Goal: Information Seeking & Learning: Check status

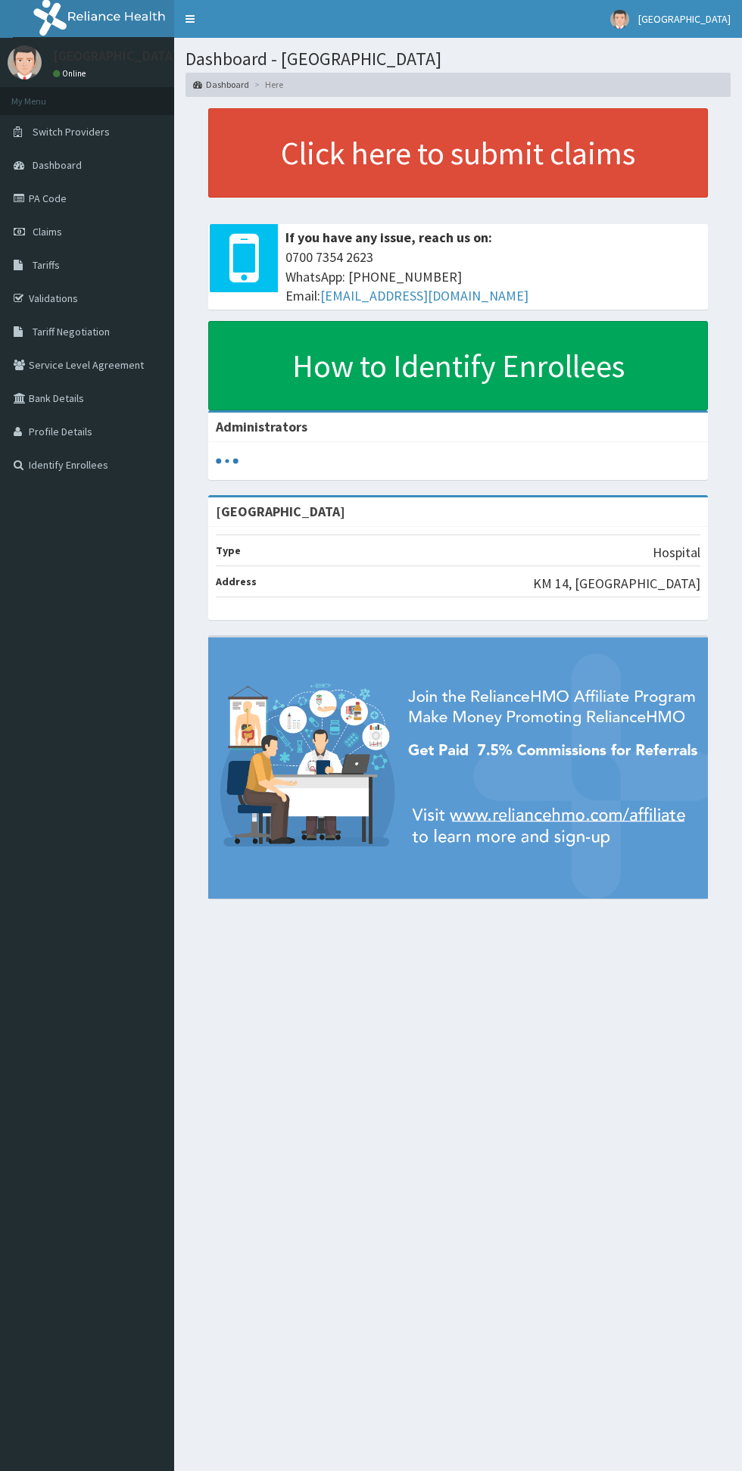
click at [49, 207] on link "PA Code" at bounding box center [87, 198] width 174 height 33
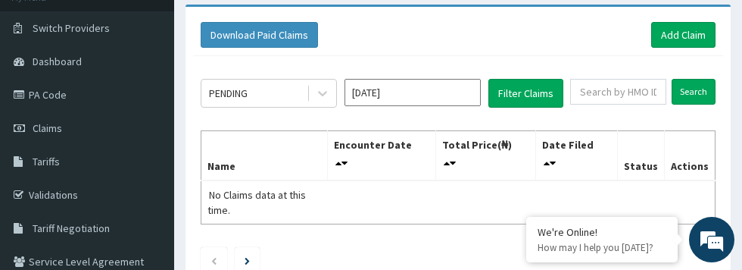
scroll to position [104, 0]
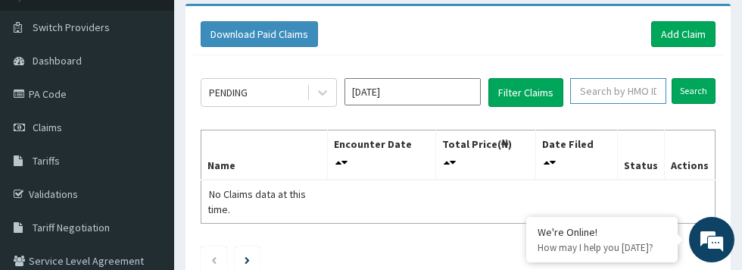
click at [615, 91] on input "text" at bounding box center [618, 91] width 96 height 26
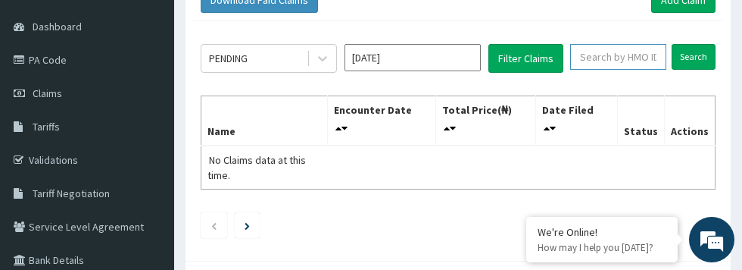
scroll to position [158, 0]
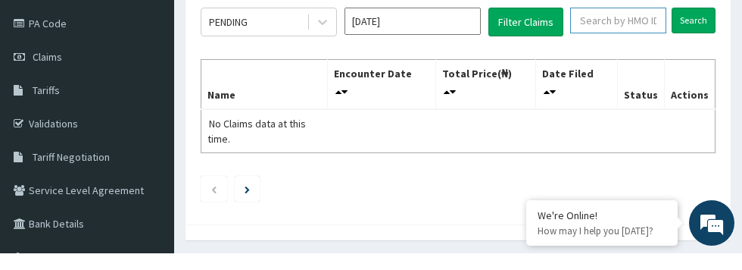
paste input "PVI/10027/D"
type input "PVI/10027/D"
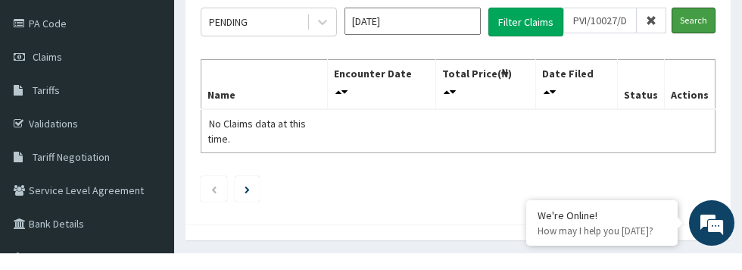
click at [694, 36] on input "Search" at bounding box center [694, 37] width 44 height 26
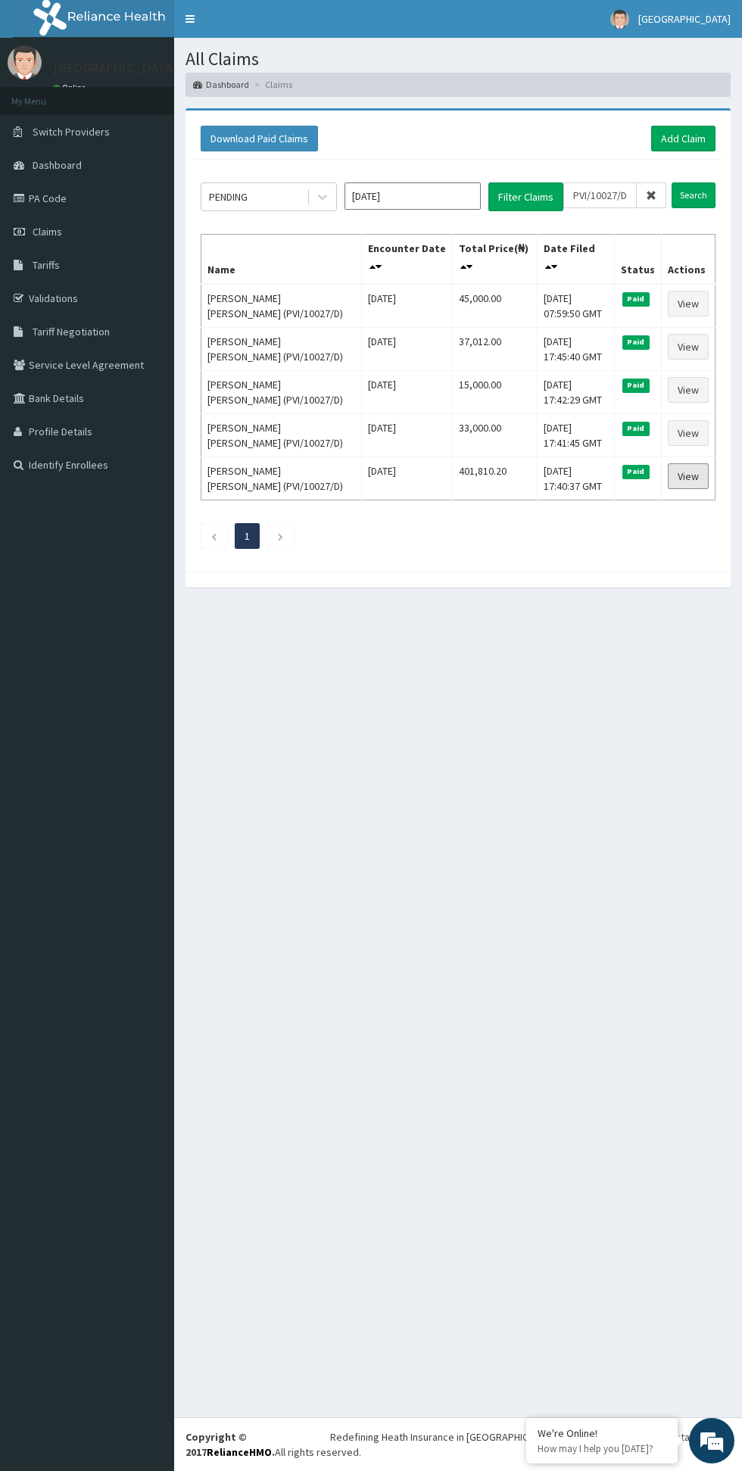
click at [694, 269] on link "View" at bounding box center [688, 476] width 41 height 26
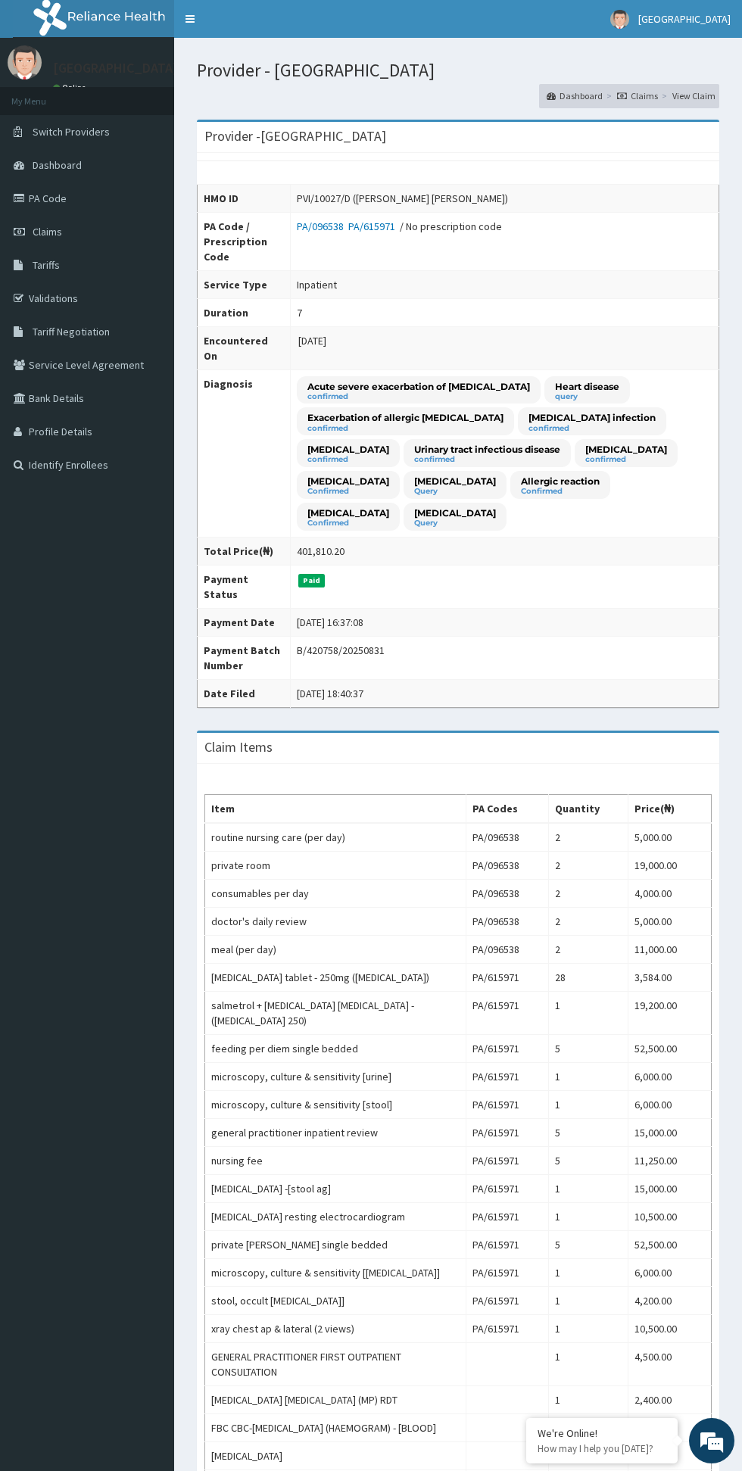
click at [47, 232] on span "Claims" at bounding box center [48, 232] width 30 height 14
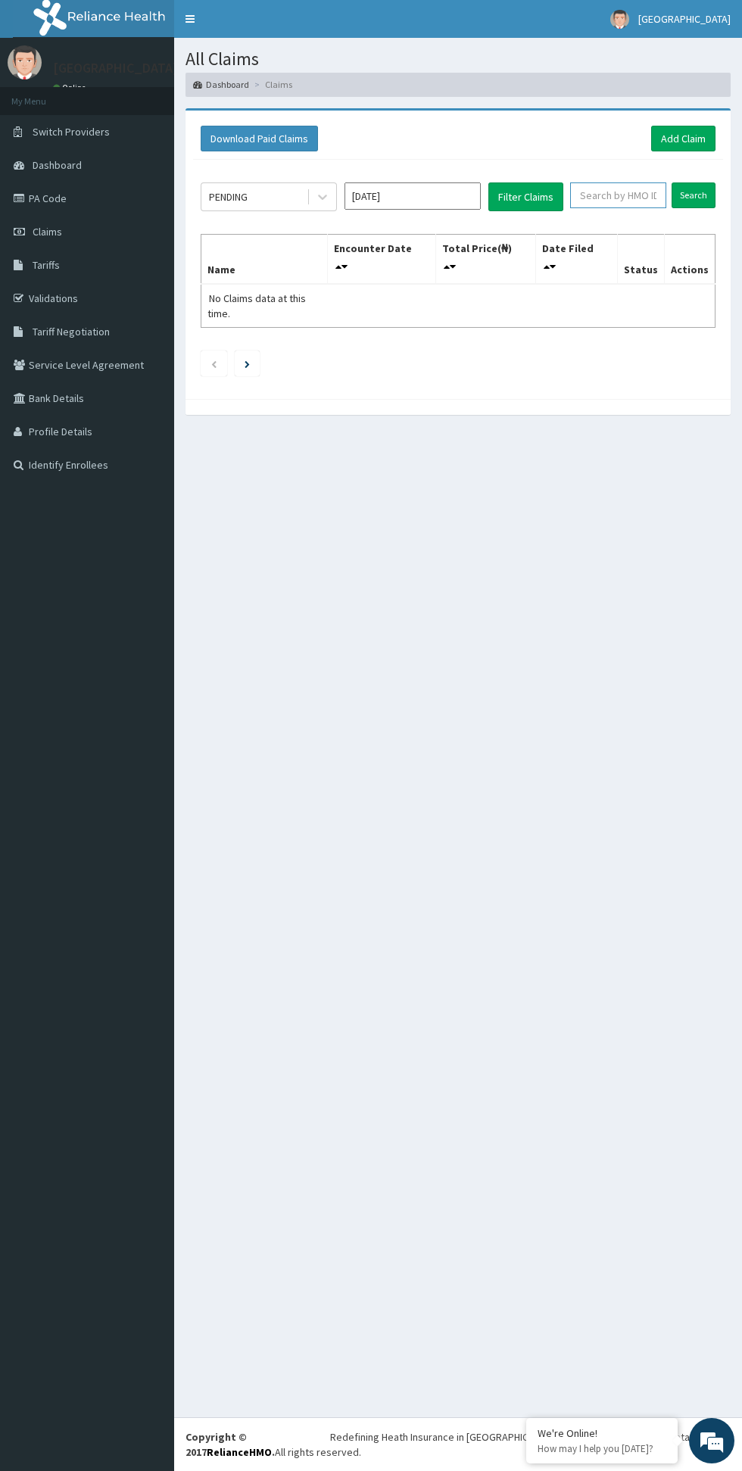
click at [605, 192] on input "text" at bounding box center [618, 195] width 96 height 26
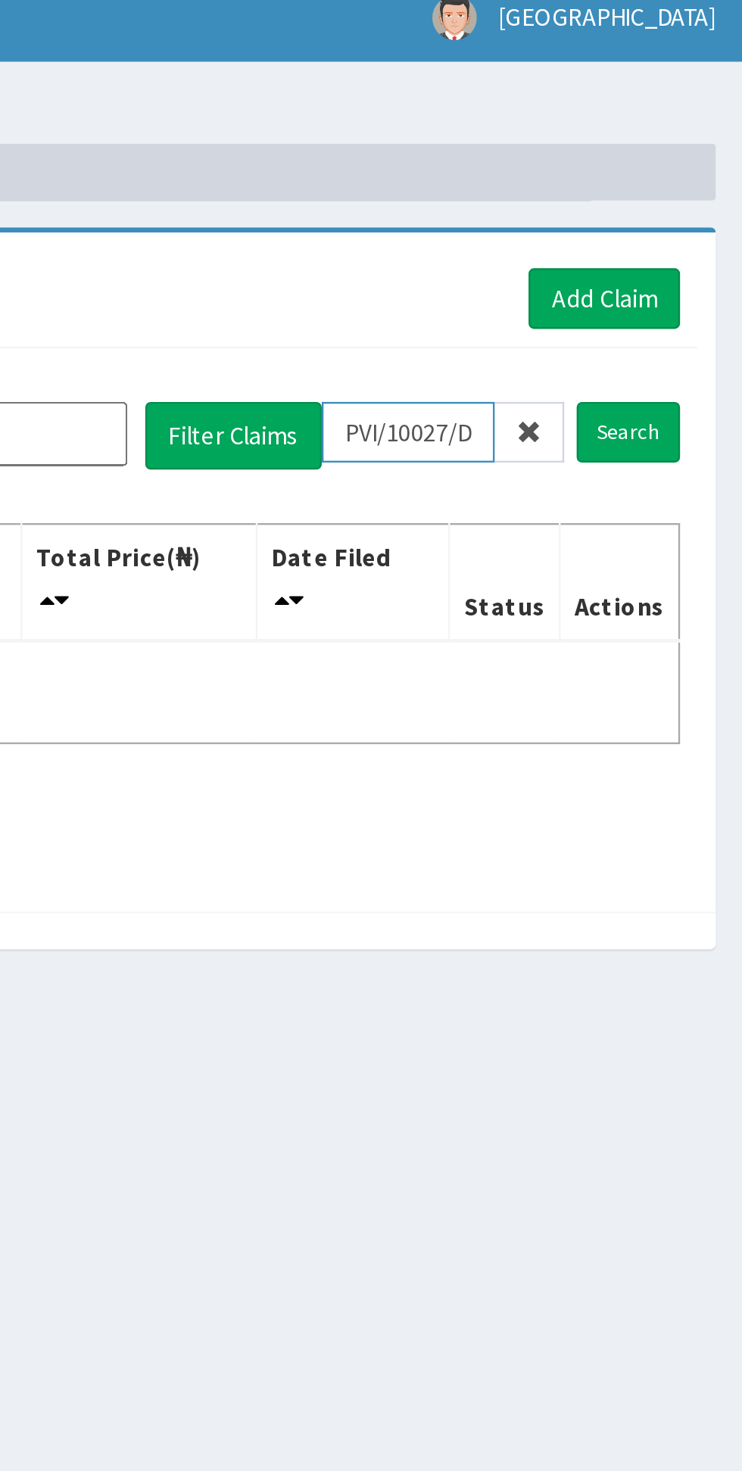
type input "PVI/10027/D"
click at [699, 190] on input "Search" at bounding box center [694, 195] width 44 height 26
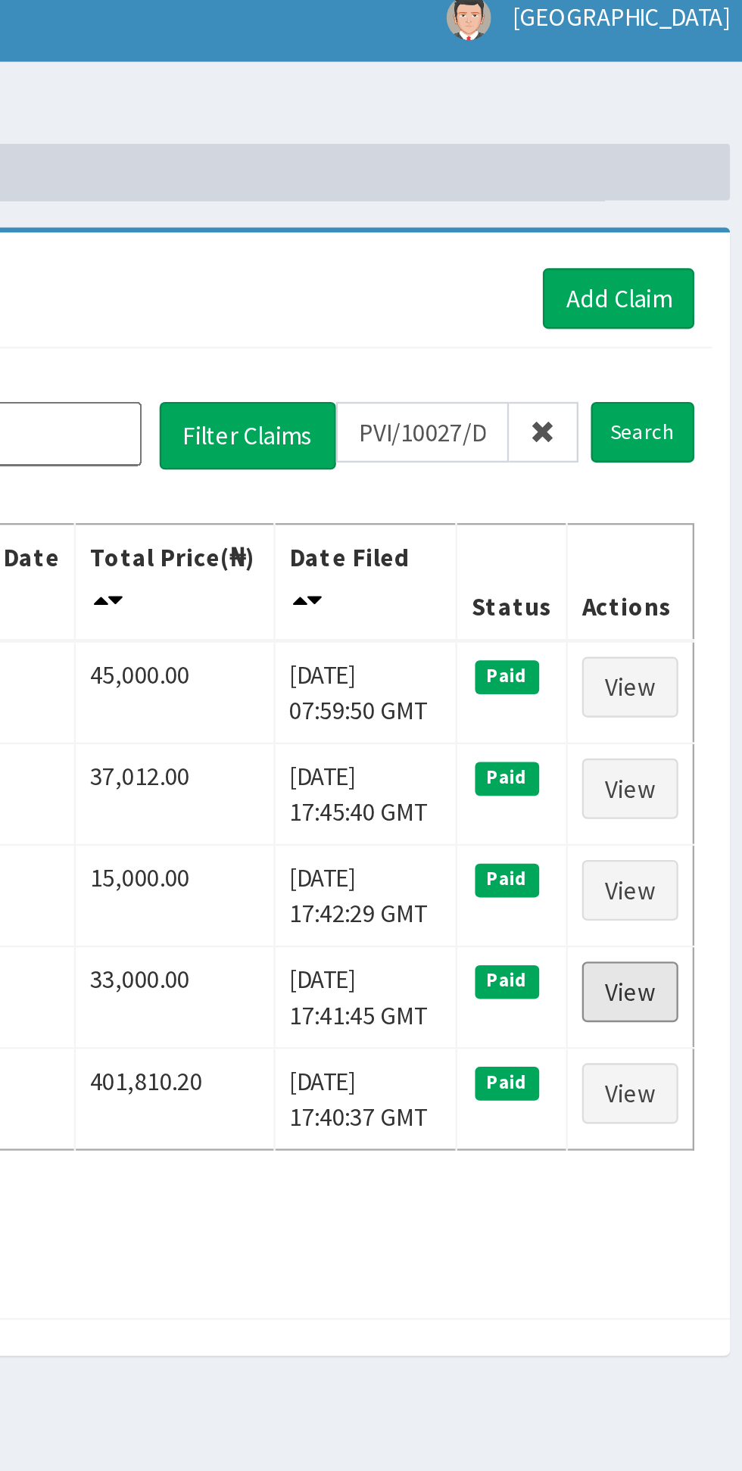
click at [683, 435] on link "View" at bounding box center [688, 433] width 41 height 26
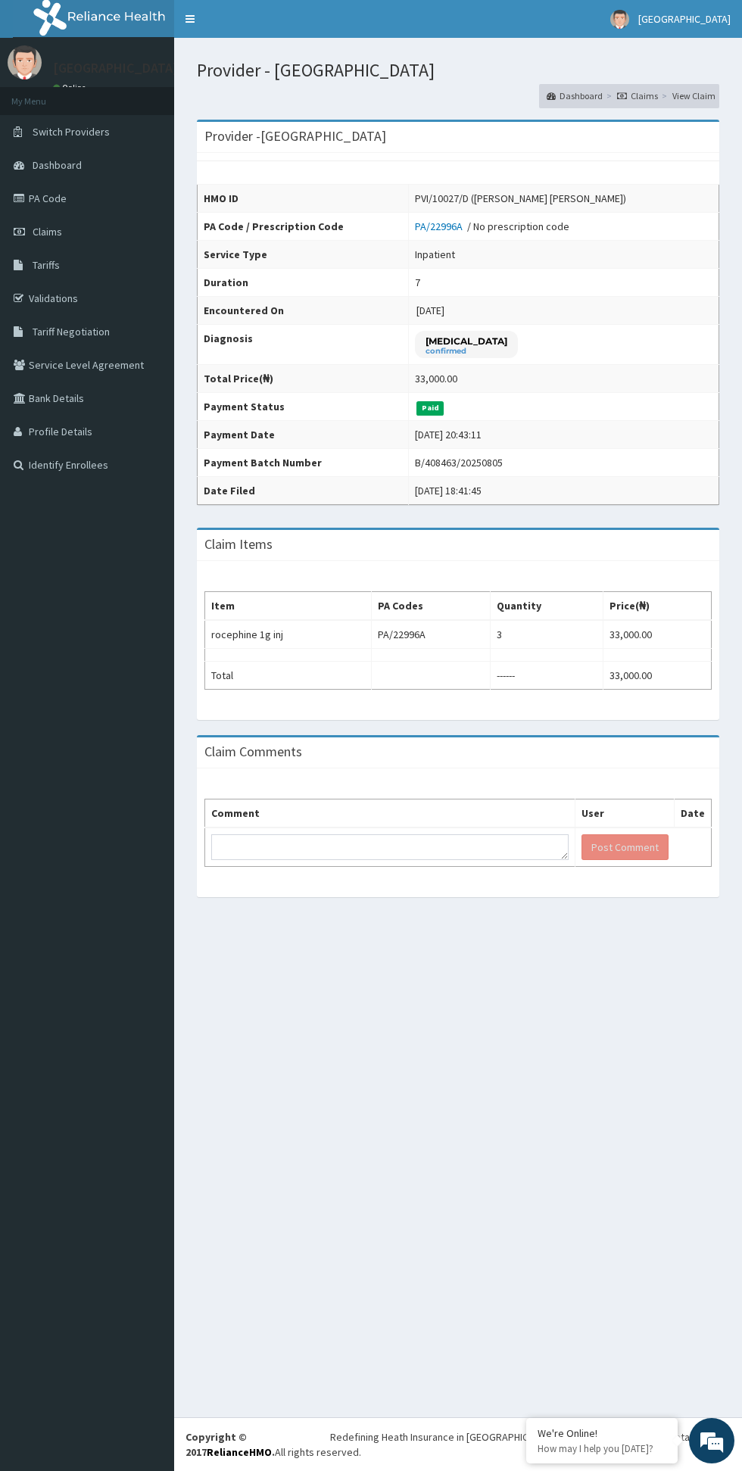
click at [45, 202] on link "PA Code" at bounding box center [87, 198] width 174 height 33
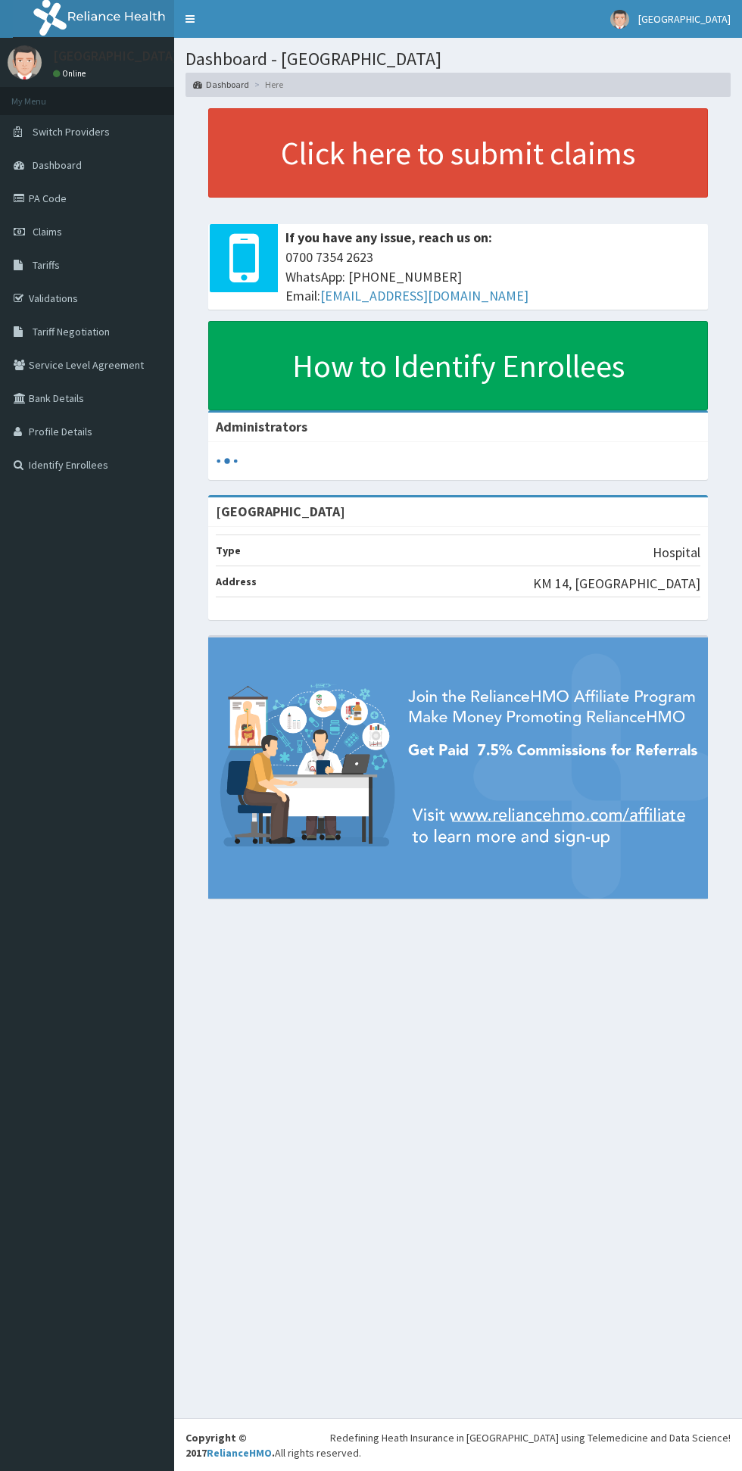
click at [57, 332] on span "Tariff Negotiation" at bounding box center [71, 332] width 77 height 14
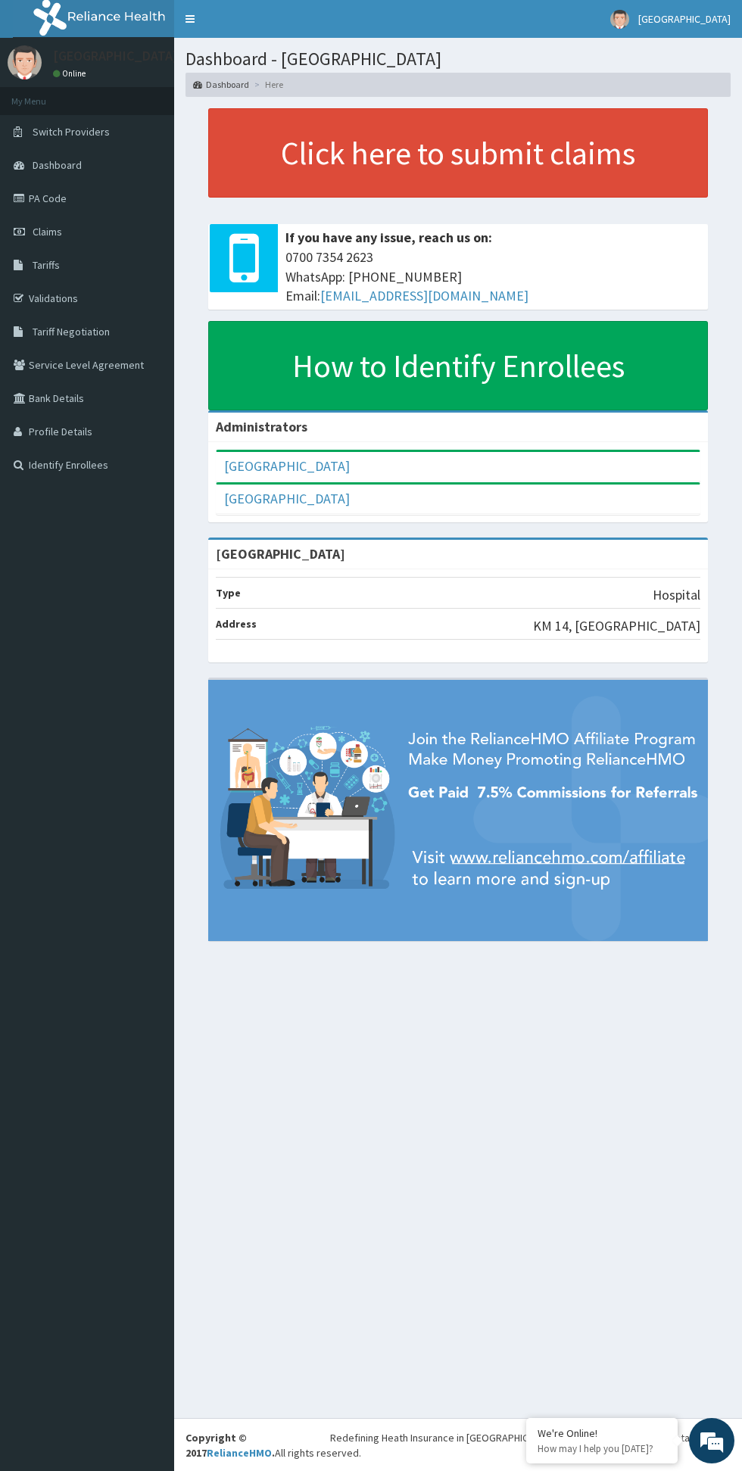
click at [54, 195] on link "PA Code" at bounding box center [87, 198] width 174 height 33
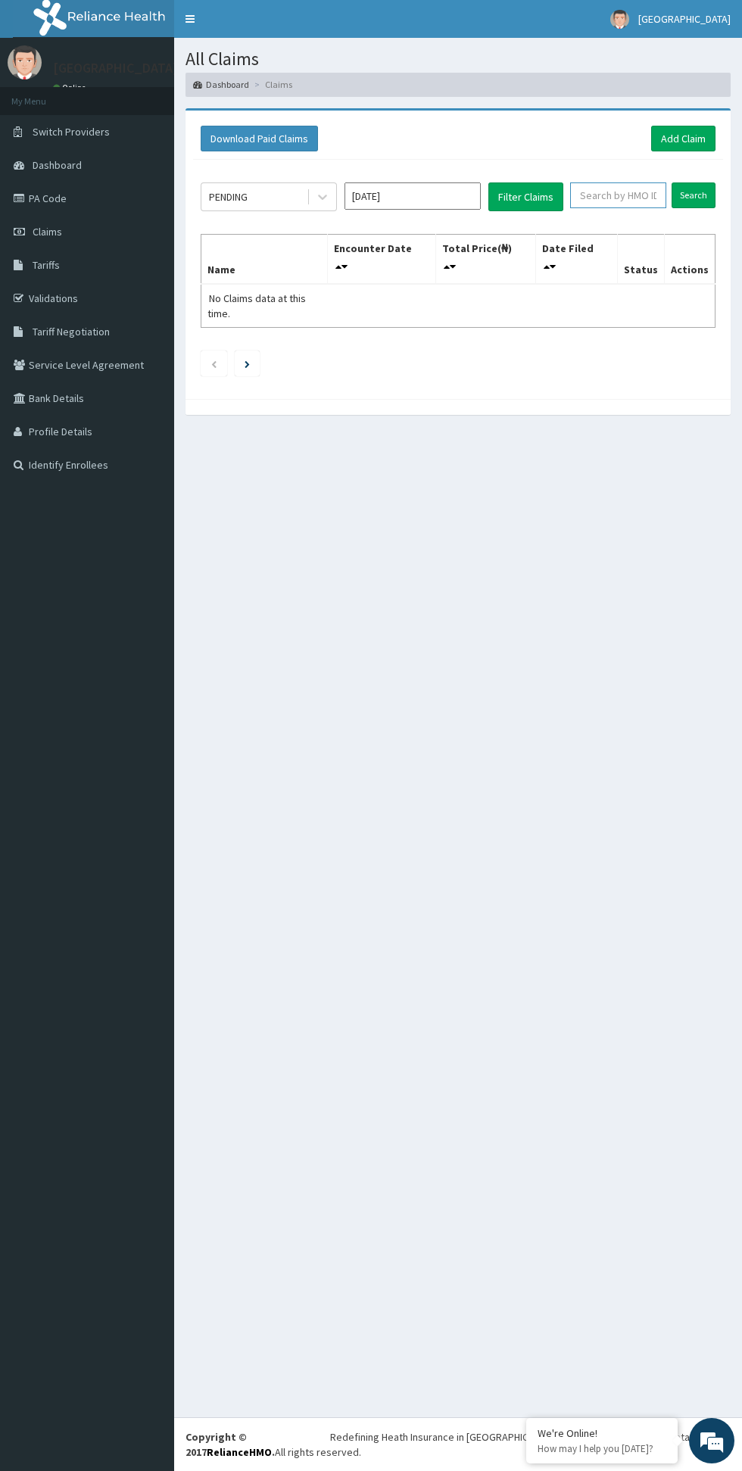
click at [615, 195] on input "text" at bounding box center [618, 195] width 96 height 26
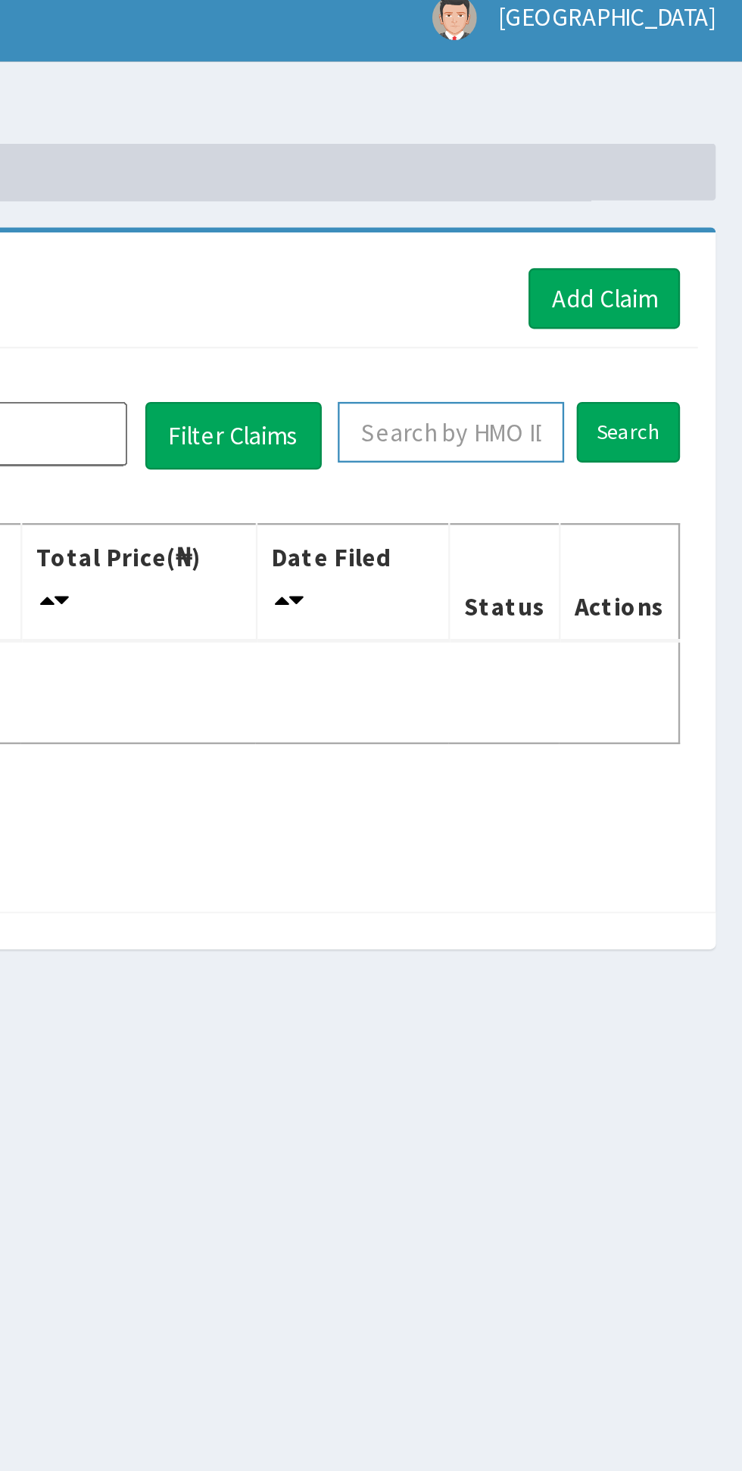
paste input "PA/49B49A"
click at [622, 201] on input "PA/49B49A" at bounding box center [599, 195] width 73 height 26
type input "P"
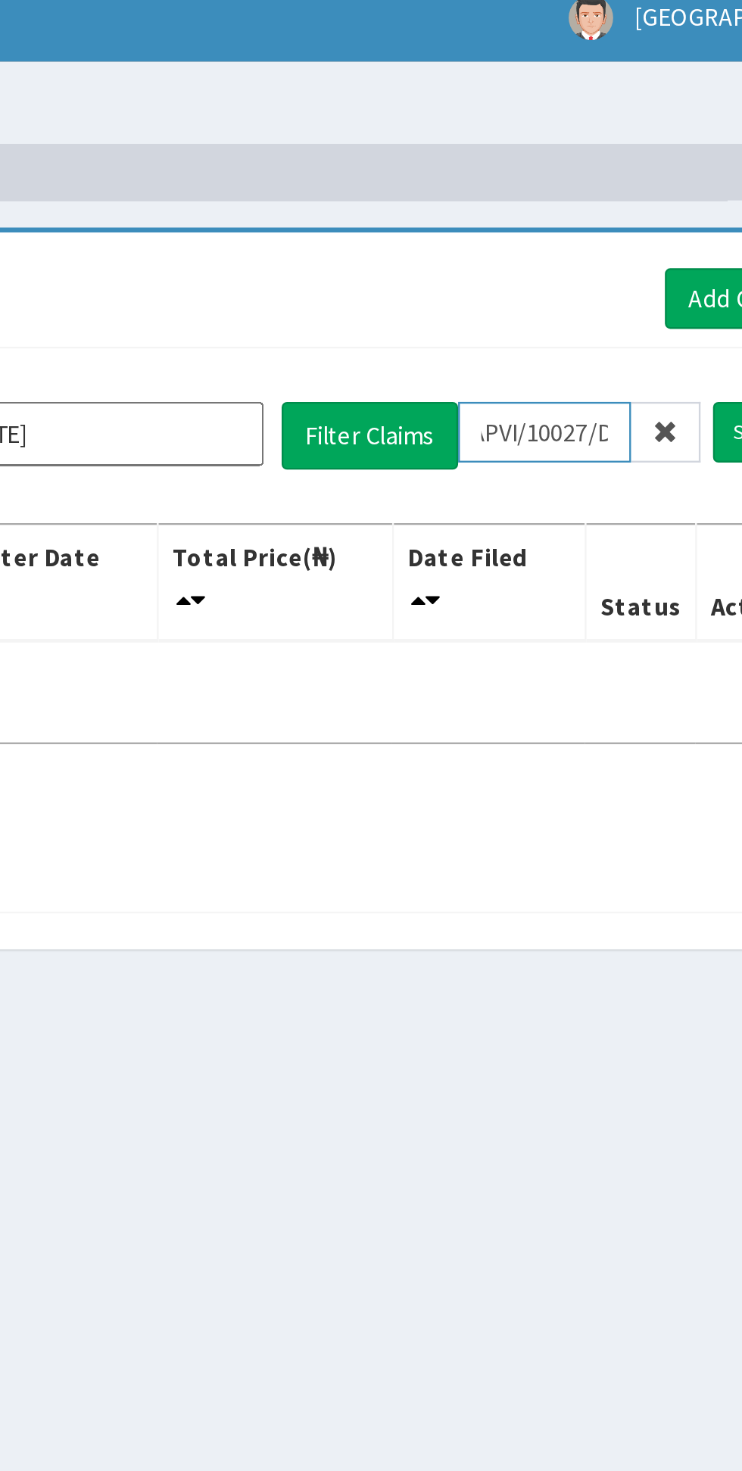
click at [577, 195] on input "PA/49B49APVI/10027/D" at bounding box center [599, 195] width 73 height 26
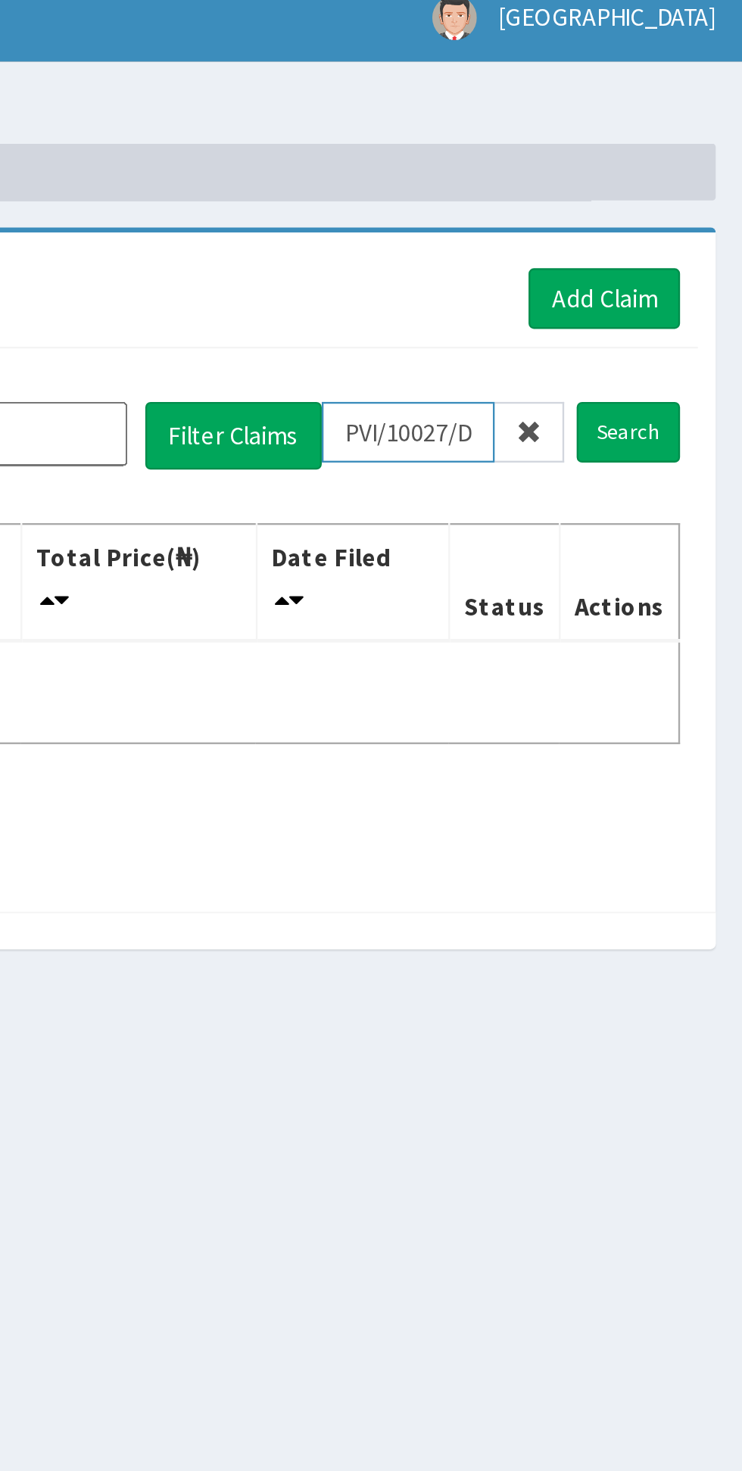
type input "PVI/10027/D"
click at [694, 193] on input "Search" at bounding box center [694, 195] width 44 height 26
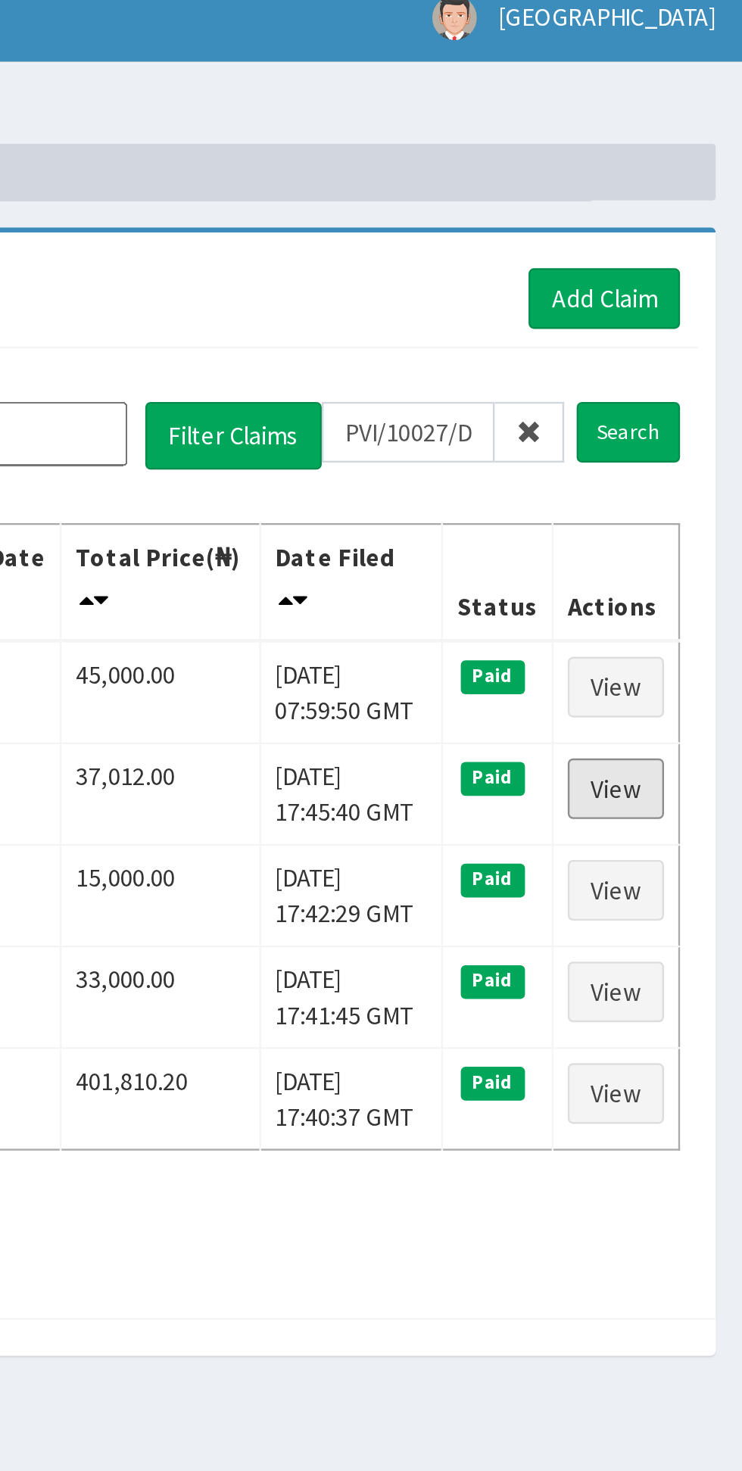
click at [688, 349] on link "View" at bounding box center [688, 347] width 41 height 26
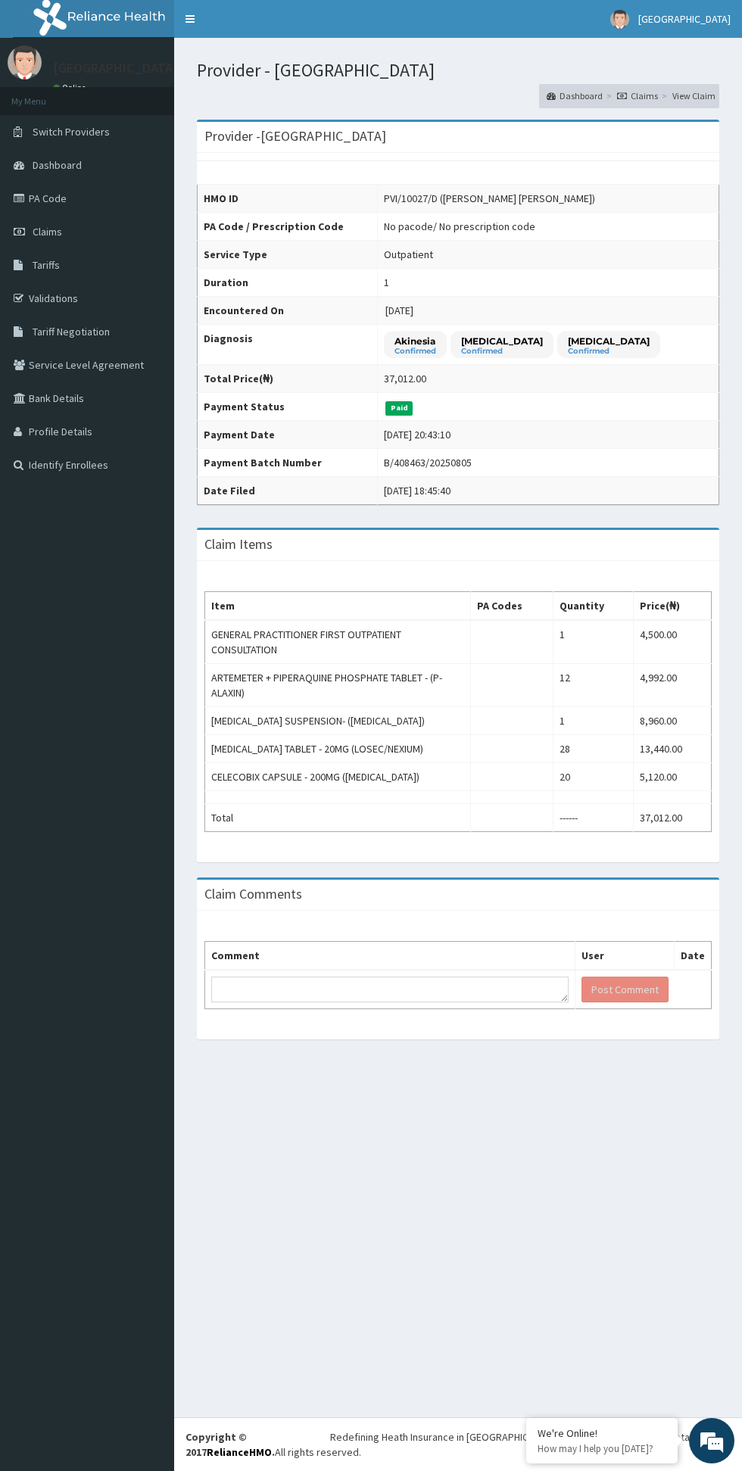
click at [36, 198] on link "PA Code" at bounding box center [87, 198] width 174 height 33
